Goal: Information Seeking & Learning: Find contact information

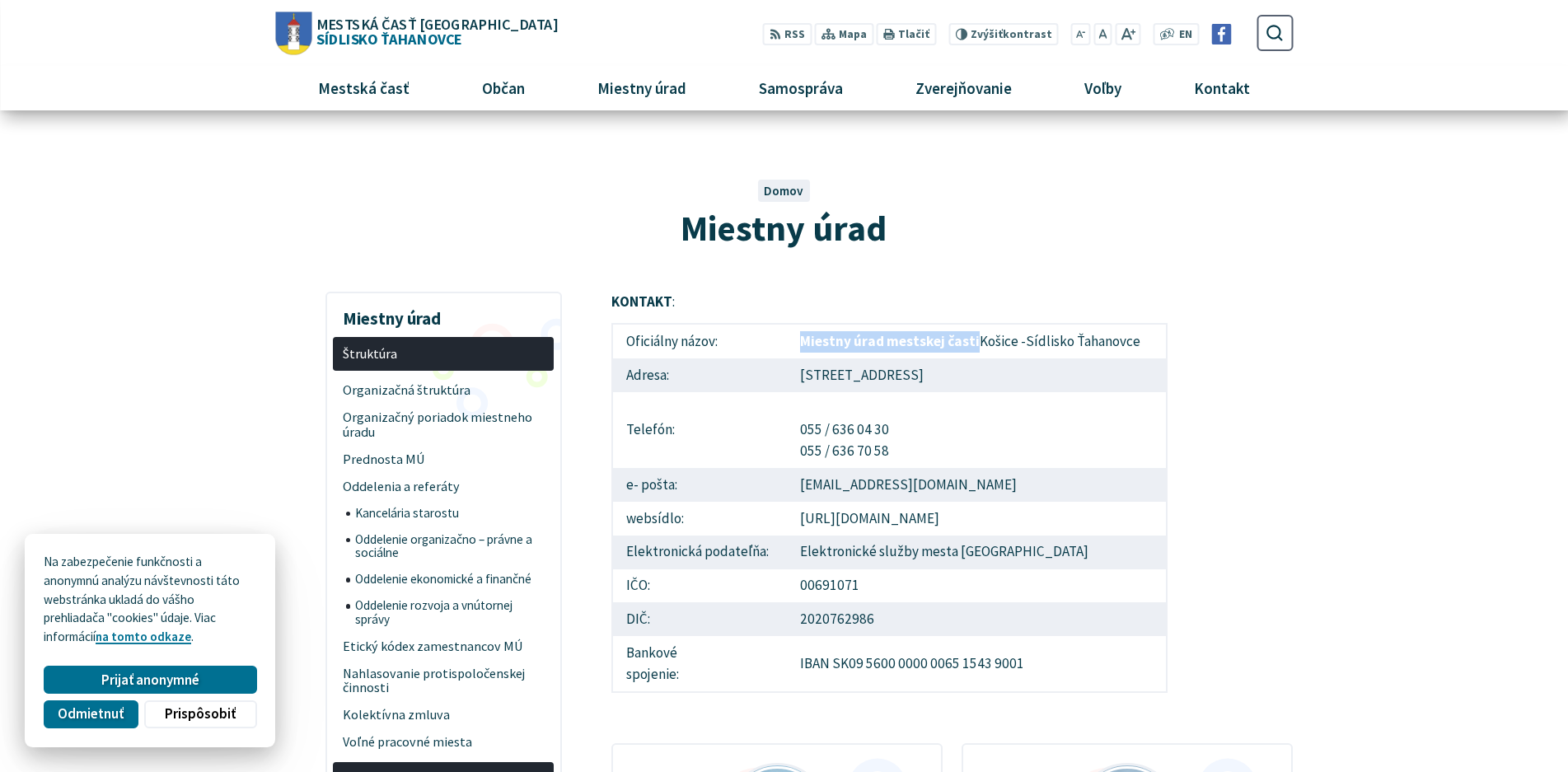
drag, startPoint x: 838, startPoint y: 343, endPoint x: 970, endPoint y: 338, distance: 131.9
click at [970, 338] on strong "Miestny úrad mestskej časti" at bounding box center [890, 341] width 180 height 18
drag, startPoint x: 1138, startPoint y: 339, endPoint x: 977, endPoint y: 344, distance: 161.6
click at [977, 344] on td "Miestny úrad mestskej časti [GEOGRAPHIC_DATA] [GEOGRAPHIC_DATA]" at bounding box center [977, 341] width 380 height 35
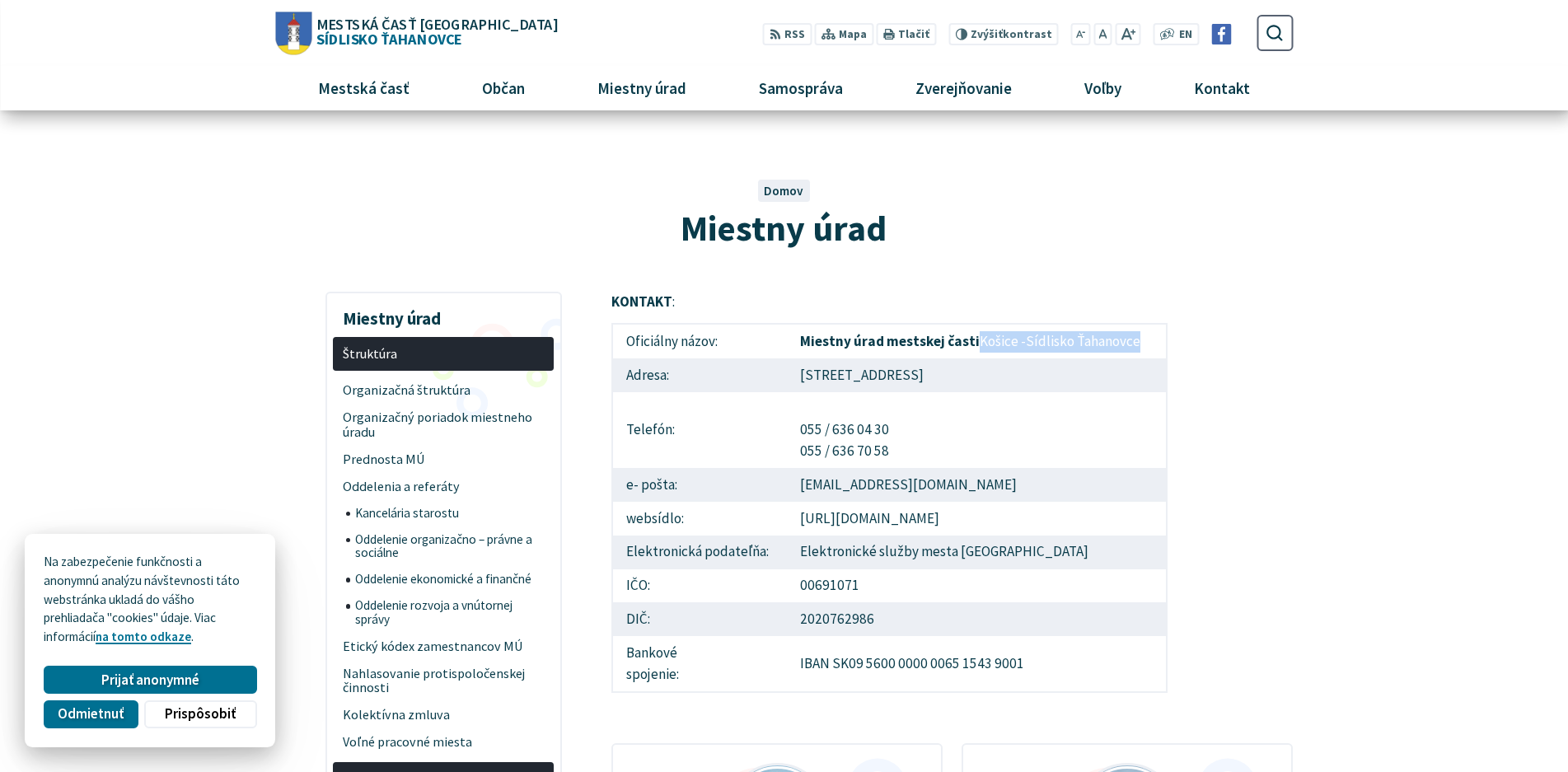
copy td "Košice -Sídlisko Ťahanovce"
drag, startPoint x: 778, startPoint y: 378, endPoint x: 911, endPoint y: 377, distance: 132.7
click at [911, 377] on tr "Adresa: [STREET_ADDRESS]" at bounding box center [889, 375] width 555 height 34
copy tr "Americká trieda 15"
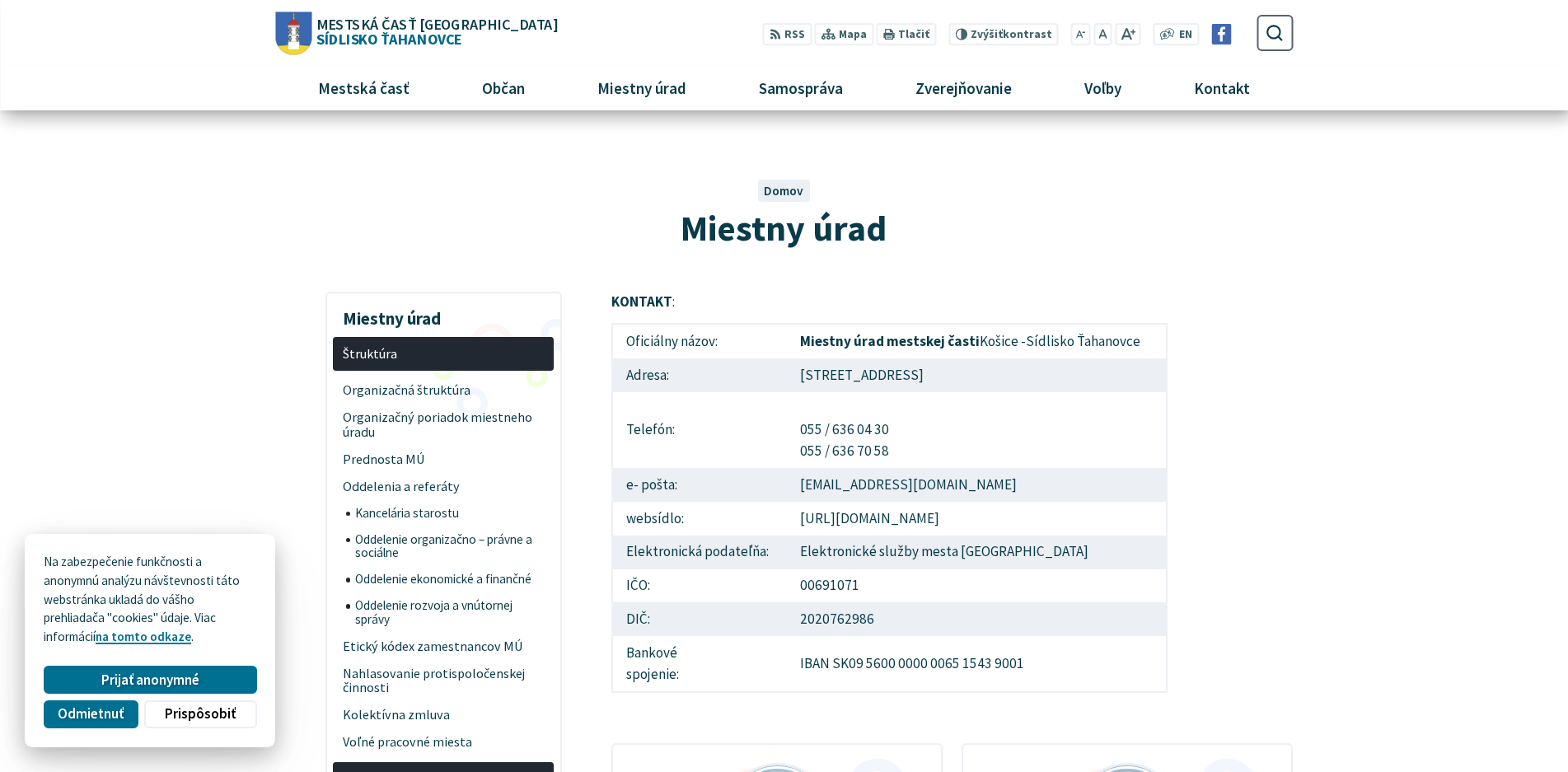
drag, startPoint x: 1000, startPoint y: 372, endPoint x: 919, endPoint y: 372, distance: 81.6
click at [919, 372] on td "[STREET_ADDRESS]" at bounding box center [977, 375] width 380 height 34
copy td "040 13 [GEOGRAPHIC_DATA]"
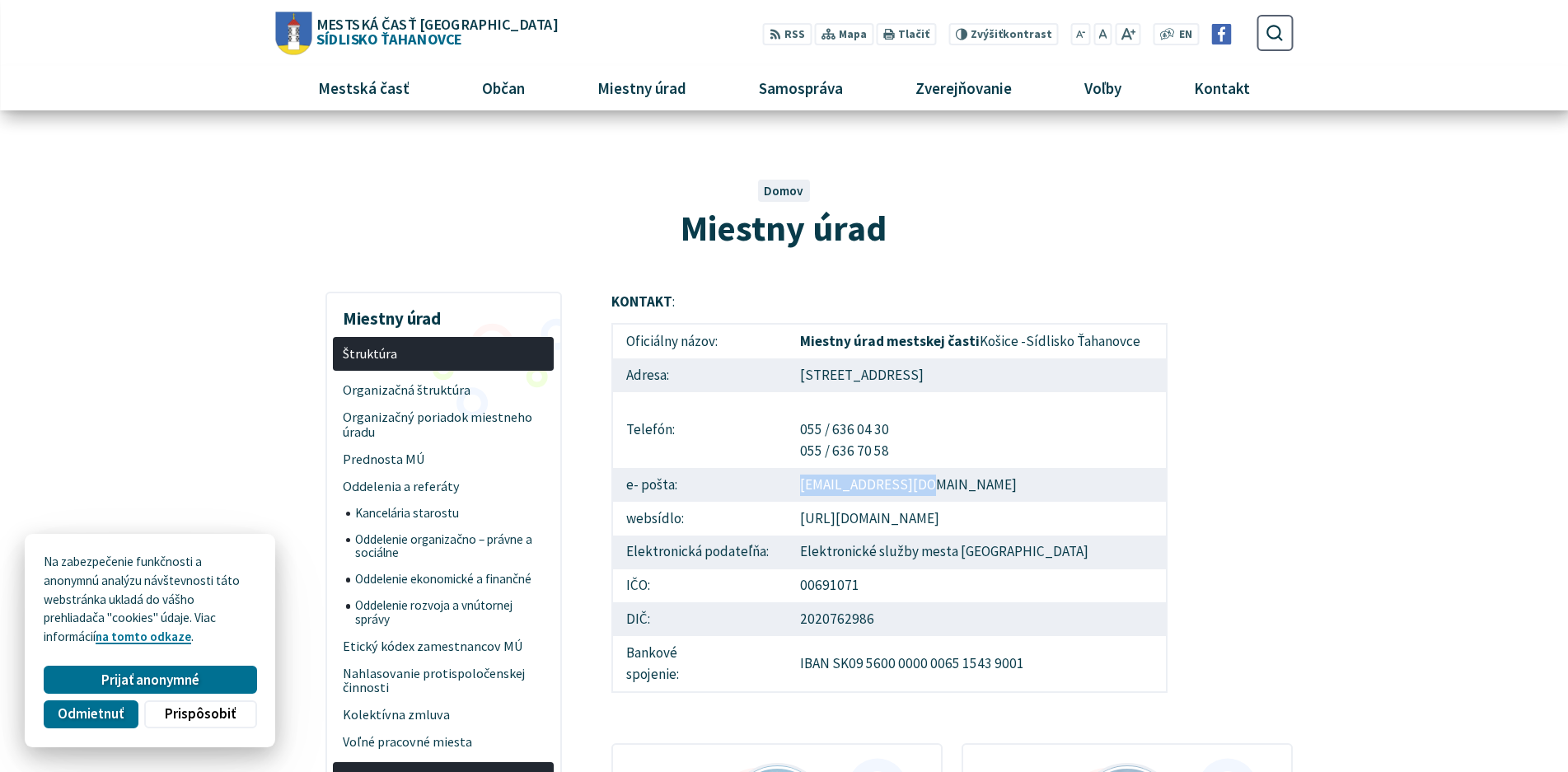
drag, startPoint x: 913, startPoint y: 484, endPoint x: 804, endPoint y: 487, distance: 108.8
click at [804, 487] on td "[EMAIL_ADDRESS][DOMAIN_NAME]" at bounding box center [977, 485] width 380 height 34
copy td "[EMAIL_ADDRESS][DOMAIN_NAME]"
